Goal: Task Accomplishment & Management: Use online tool/utility

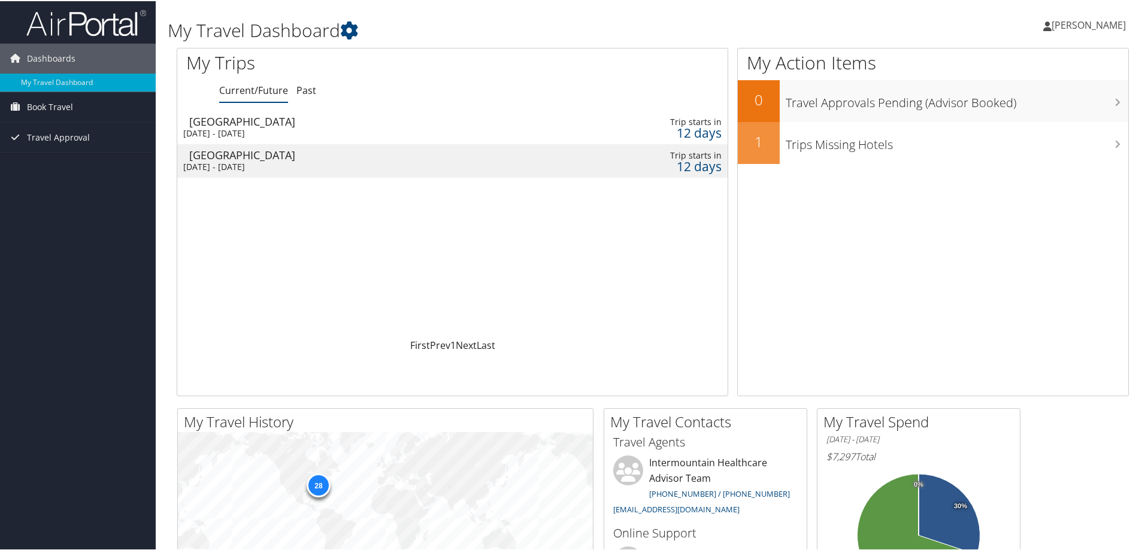
click at [299, 159] on div "Salt Lake City" at bounding box center [359, 154] width 341 height 11
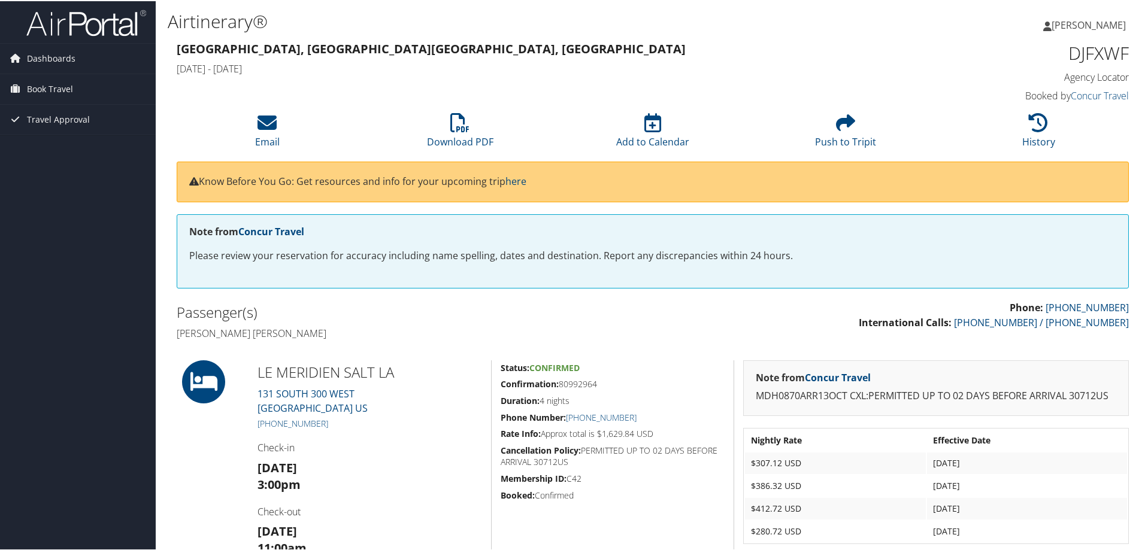
click at [1083, 25] on span "[PERSON_NAME]" at bounding box center [1089, 23] width 74 height 13
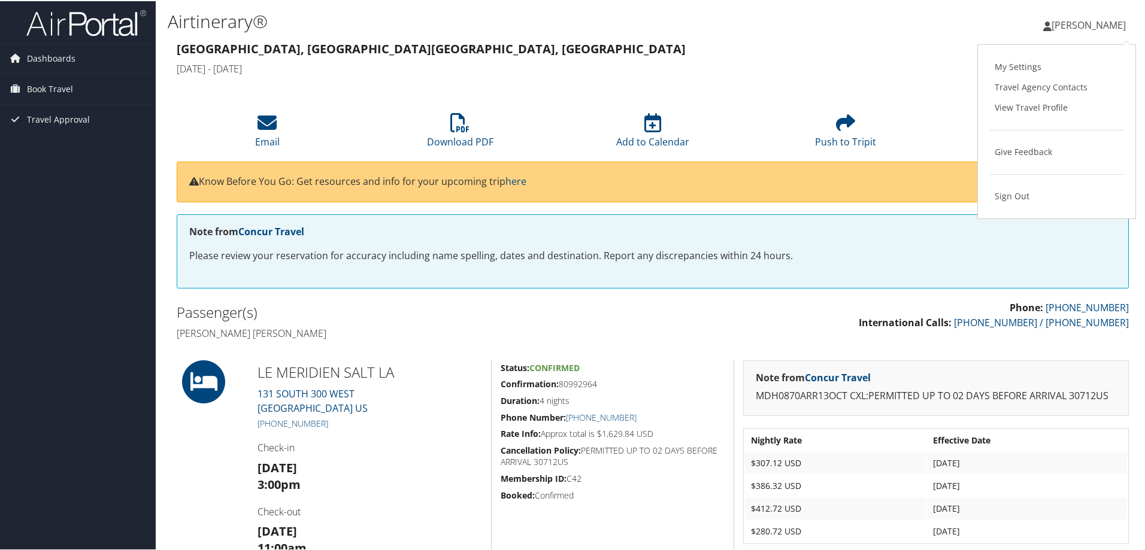
click at [816, 12] on div "Heather Adams Heather Adams My Settings Travel Agency Contacts View Travel Prof…" at bounding box center [958, 29] width 383 height 46
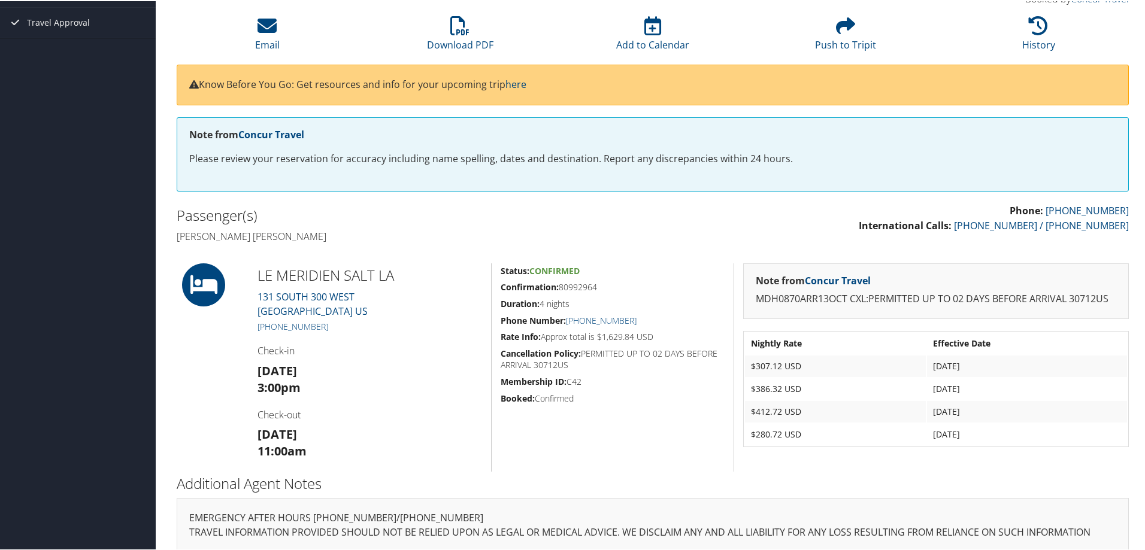
scroll to position [111, 0]
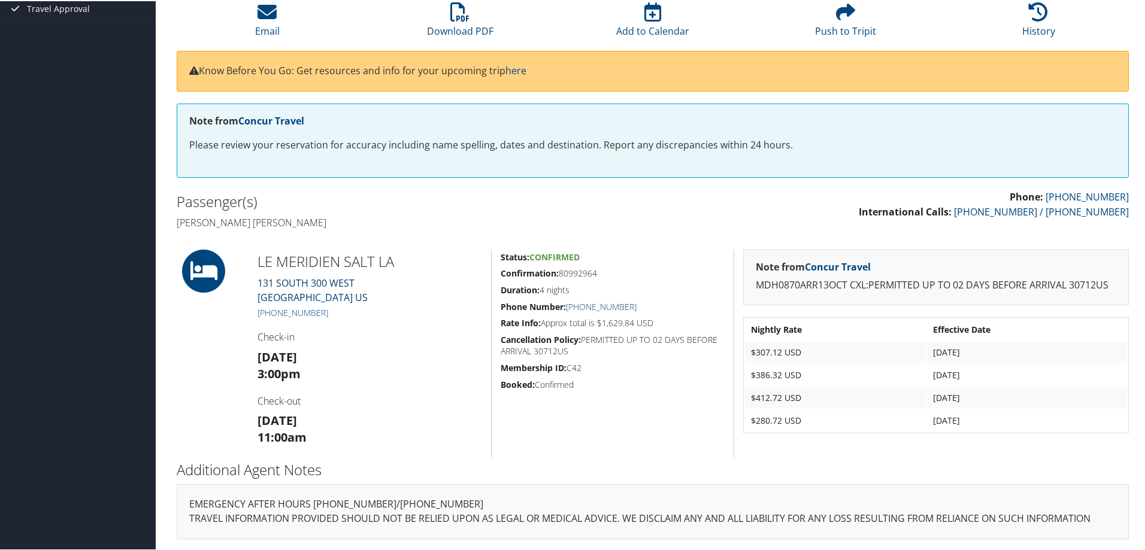
click at [294, 287] on link "131 SOUTH 300 WEST Salt Lake City UT 84101 US" at bounding box center [313, 290] width 110 height 28
click at [1042, 277] on p "MDH0870ARR13OCT CXL:PERMITTED UP TO 02 DAYS BEFORE ARRIVAL 30712US" at bounding box center [936, 285] width 361 height 16
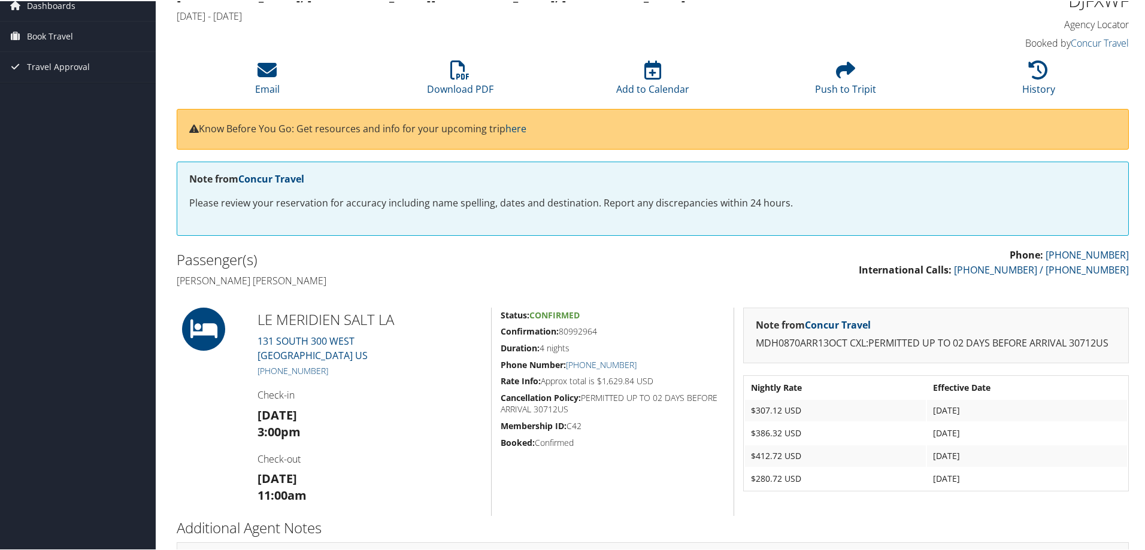
scroll to position [0, 0]
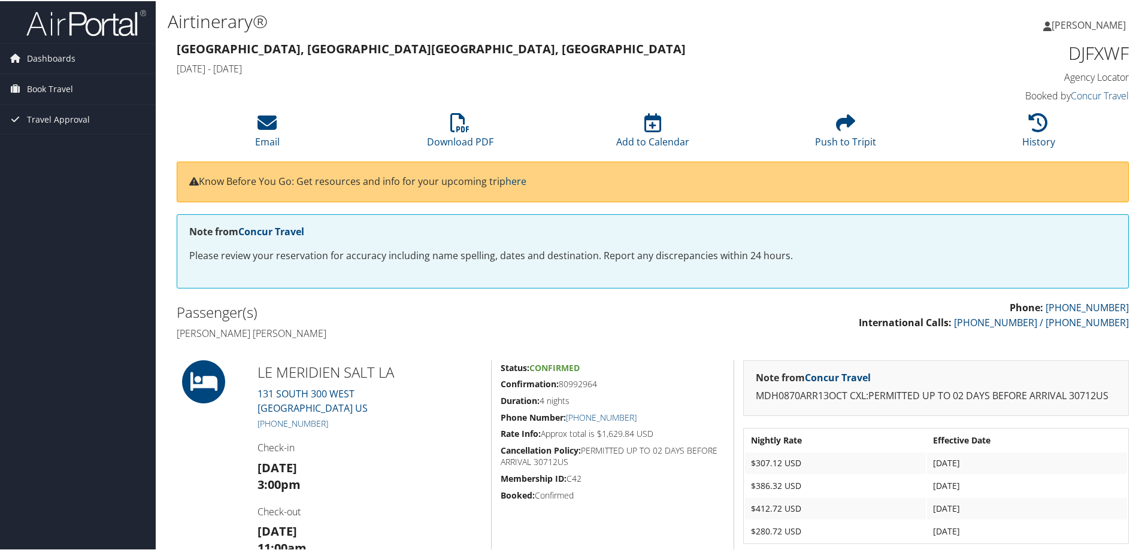
click at [1083, 53] on h1 "DJFXWF" at bounding box center [1016, 52] width 225 height 25
click at [1081, 94] on link "Concur Travel" at bounding box center [1100, 94] width 58 height 13
click at [46, 83] on span "Book Travel" at bounding box center [50, 88] width 46 height 30
click at [48, 125] on link "Book/Manage Online Trips" at bounding box center [78, 130] width 156 height 18
